Goal: Share content

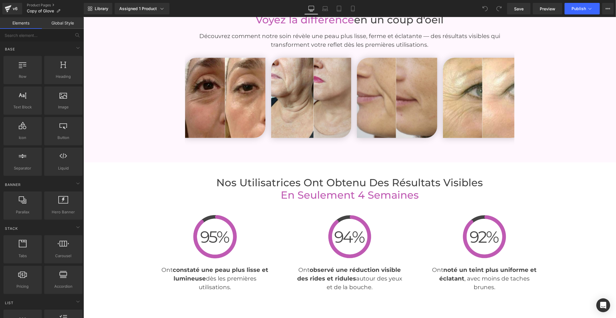
scroll to position [1187, 0]
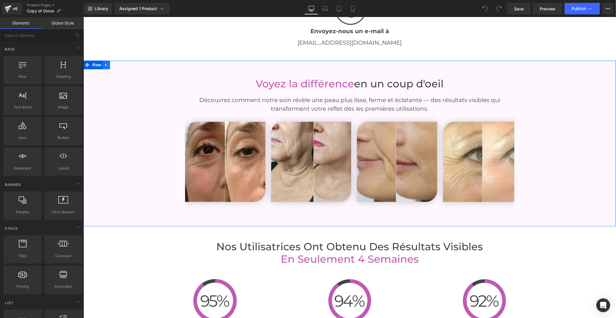
click at [105, 64] on icon at bounding box center [106, 64] width 4 height 4
click at [104, 64] on icon at bounding box center [106, 64] width 4 height 4
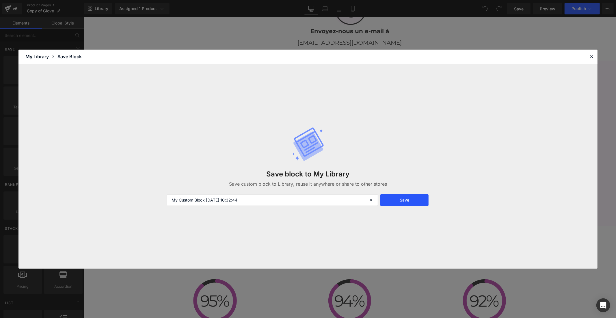
click at [405, 201] on button "Save" at bounding box center [404, 201] width 48 height 12
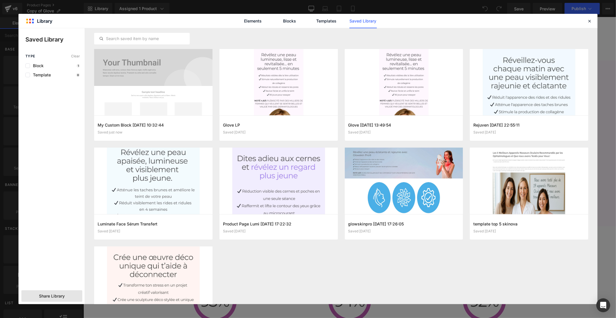
click at [34, 298] on div "Share Library" at bounding box center [51, 297] width 61 height 12
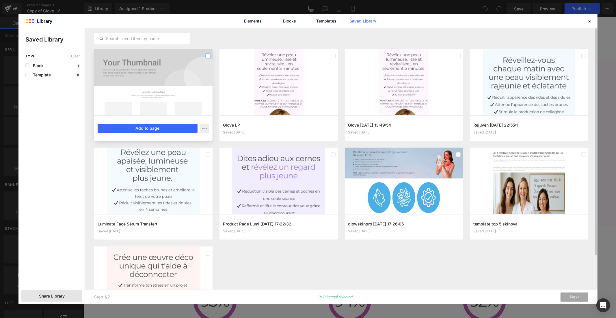
click at [207, 55] on label at bounding box center [208, 56] width 5 height 5
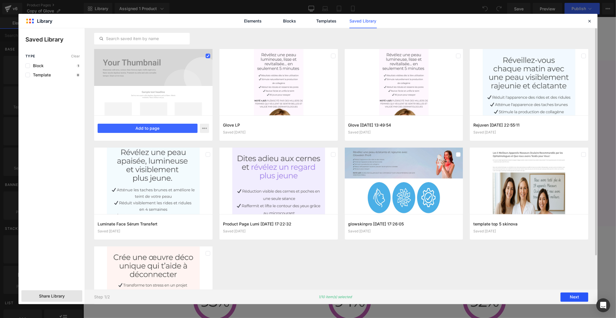
click at [572, 298] on button "Next" at bounding box center [574, 297] width 28 height 9
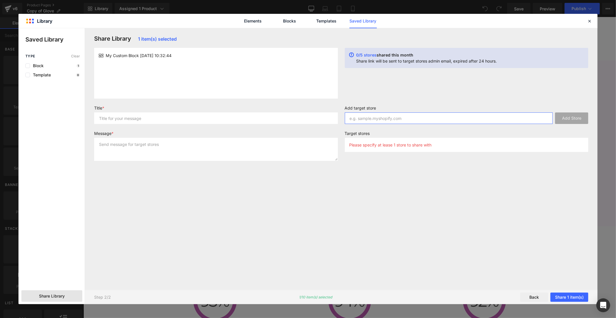
click at [421, 119] on input "text" at bounding box center [449, 119] width 208 height 12
paste input "yywhdq-vr"
type input "yywhdq-vr"
click at [214, 122] on input "text" at bounding box center [216, 119] width 244 height 12
type input "erfg"
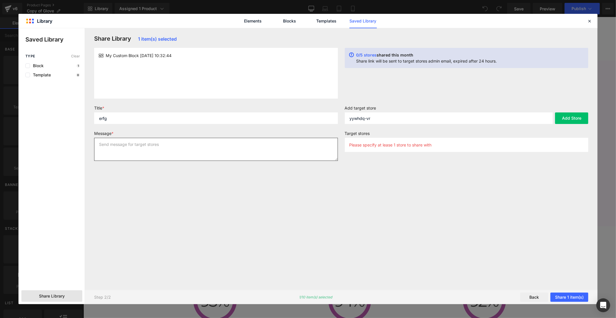
click at [208, 150] on textarea at bounding box center [216, 149] width 244 height 23
type textarea "dfg"
click at [569, 296] on button "Share 1 item(s)" at bounding box center [569, 297] width 38 height 9
click at [566, 298] on button "Share 1 item(s)" at bounding box center [569, 297] width 38 height 9
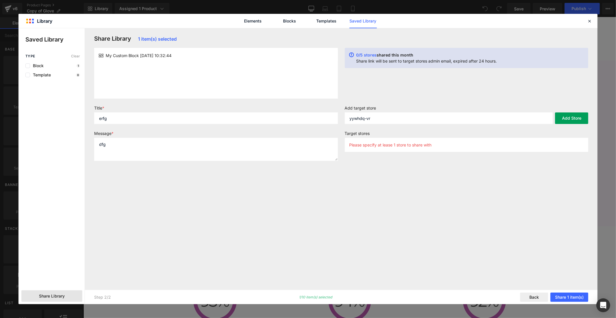
click at [565, 120] on button "Add Store" at bounding box center [571, 119] width 33 height 12
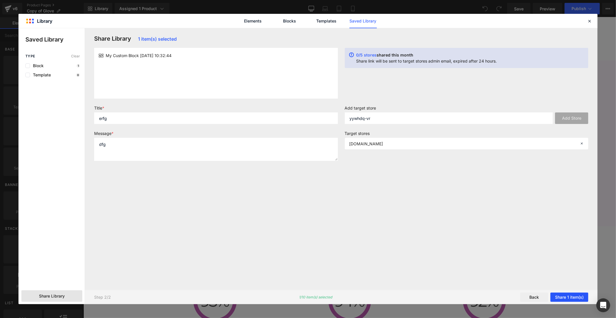
click at [559, 299] on button "Share 1 item(s)" at bounding box center [569, 297] width 38 height 9
